Goal: Find specific page/section: Find specific page/section

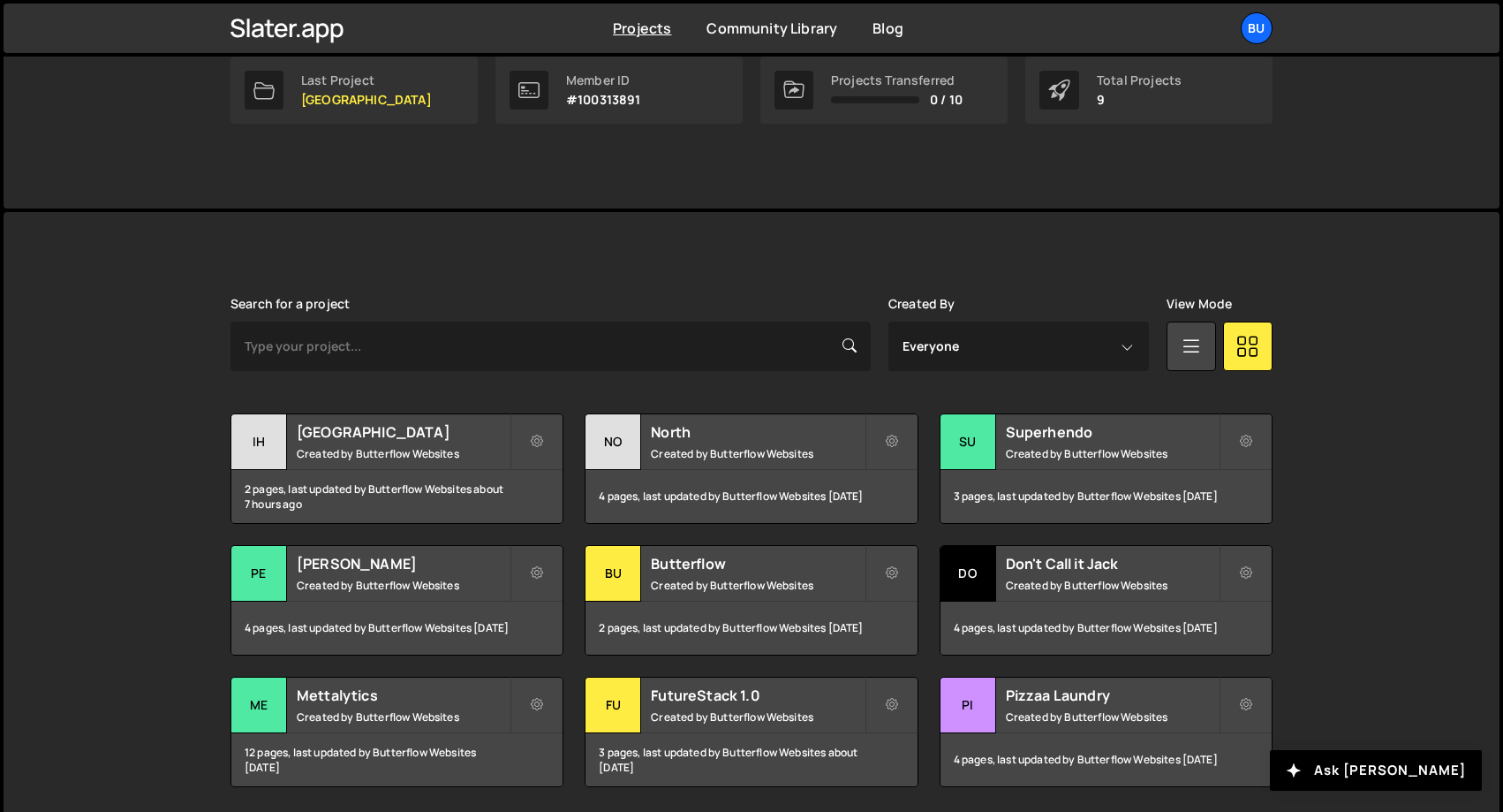
scroll to position [325, 0]
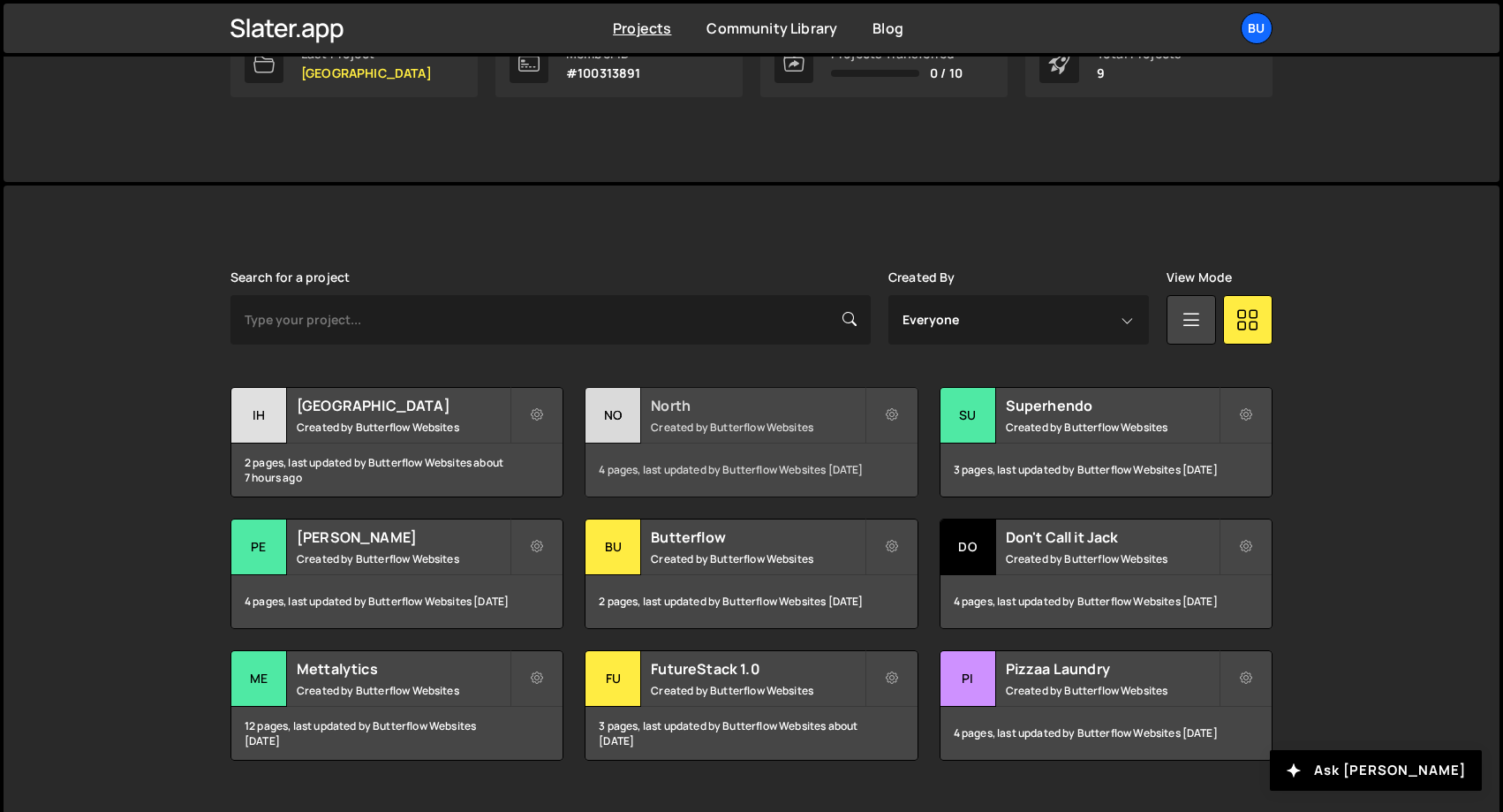
click at [726, 408] on h2 "North" at bounding box center [757, 406] width 212 height 20
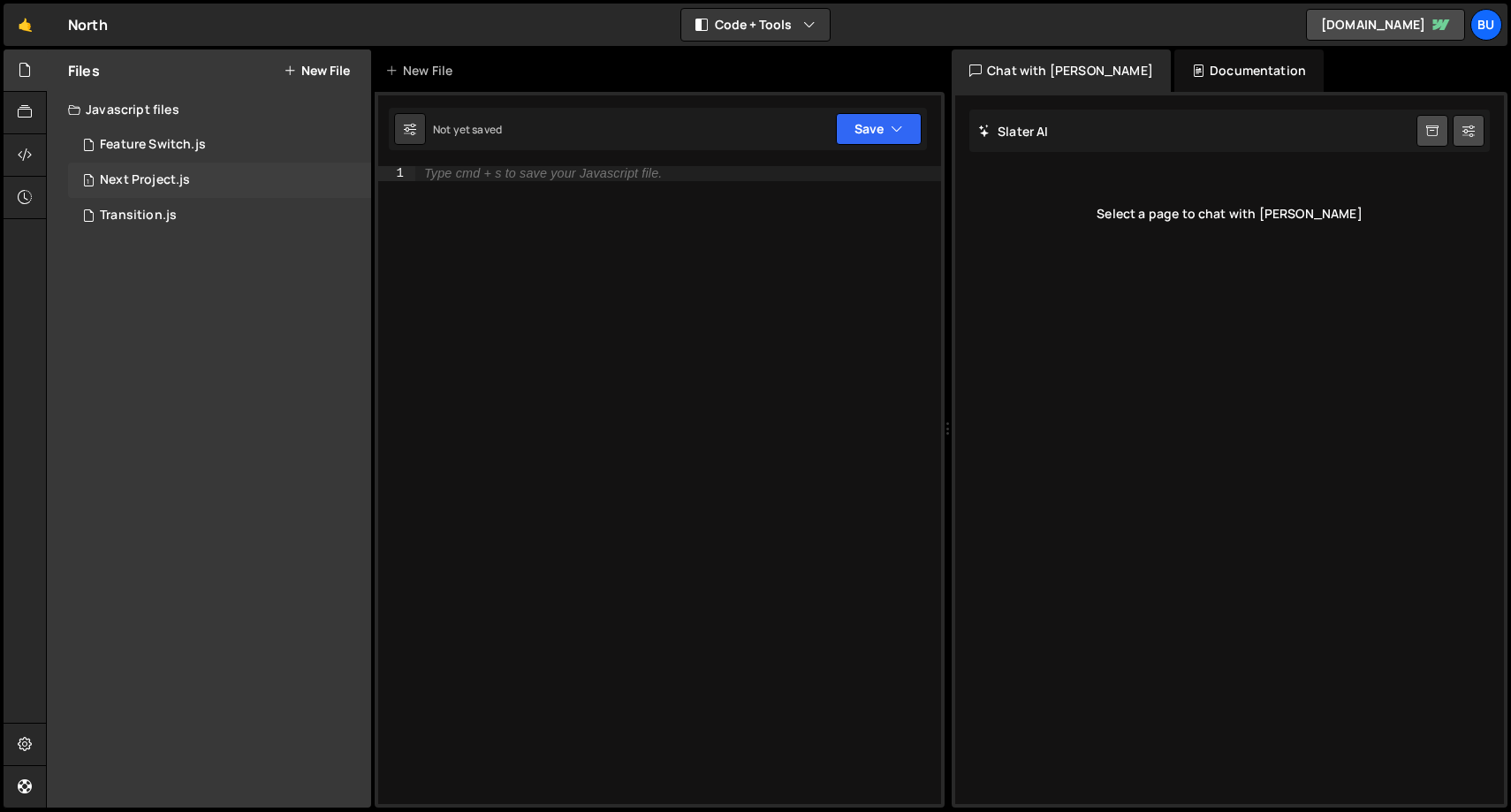
click at [158, 185] on div "Next Project.js" at bounding box center [145, 181] width 90 height 16
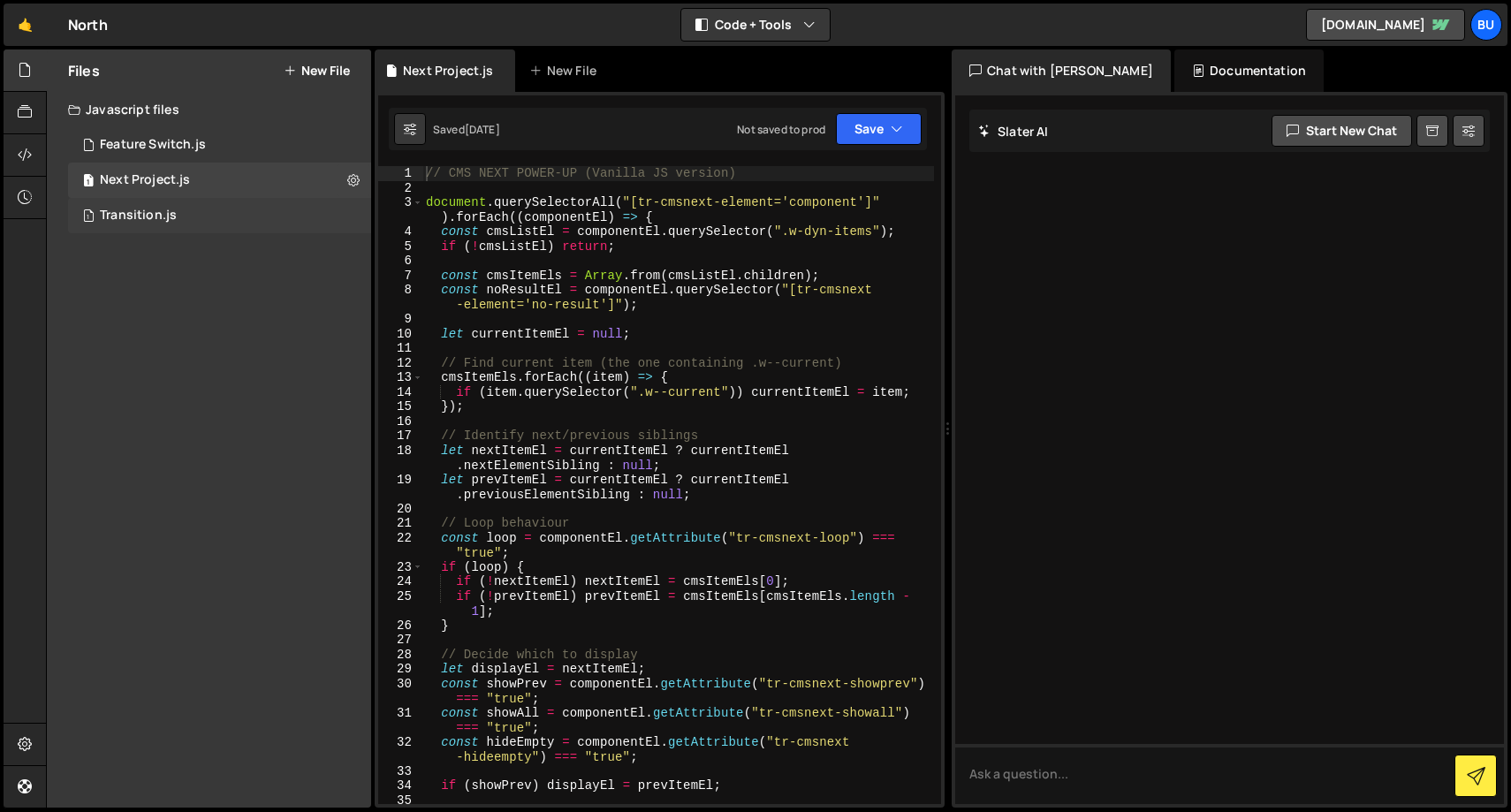
click at [148, 212] on div "Transition.js" at bounding box center [138, 215] width 76 height 16
